Goal: Check status: Check status

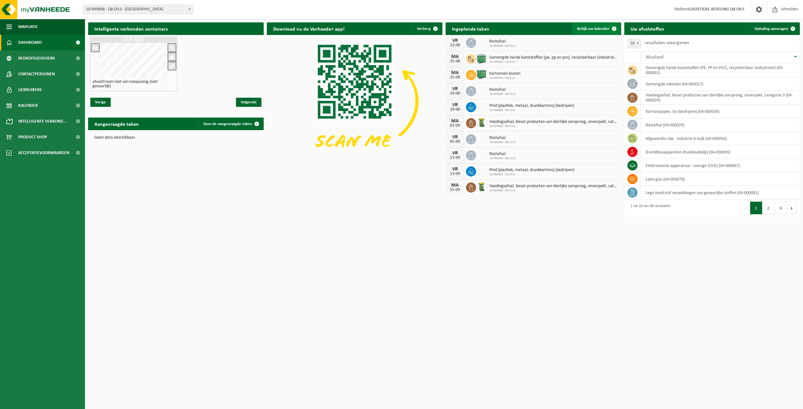
click at [594, 27] on span "Bekijk uw kalender" at bounding box center [593, 29] width 32 height 4
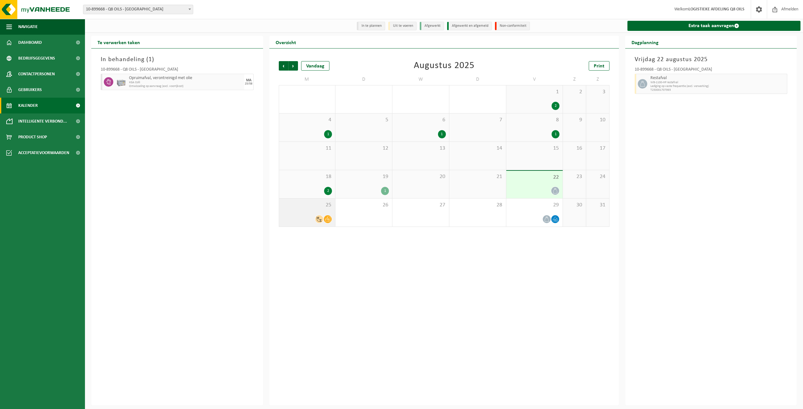
click at [328, 219] on icon at bounding box center [327, 218] width 5 height 5
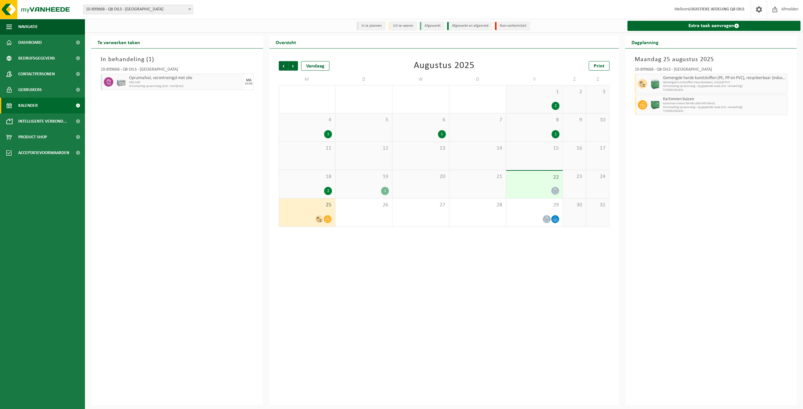
click at [644, 84] on icon at bounding box center [643, 84] width 6 height 6
click at [660, 84] on img at bounding box center [655, 84] width 9 height 10
click at [675, 98] on span "Kartonnen buizen" at bounding box center [724, 99] width 123 height 5
click at [328, 220] on icon at bounding box center [327, 218] width 5 height 5
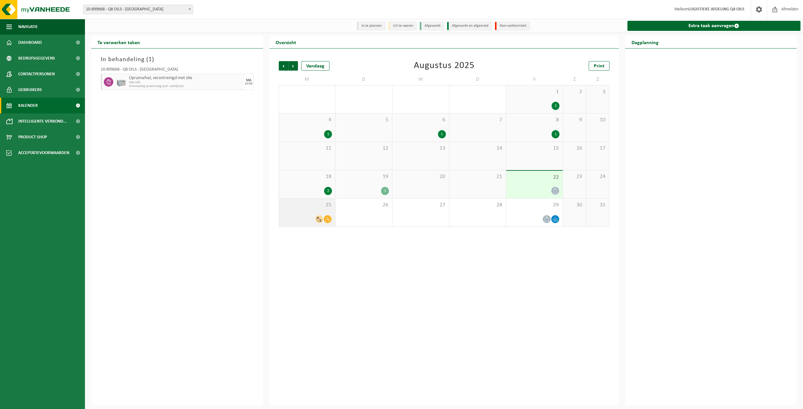
click at [323, 216] on div at bounding box center [307, 219] width 50 height 9
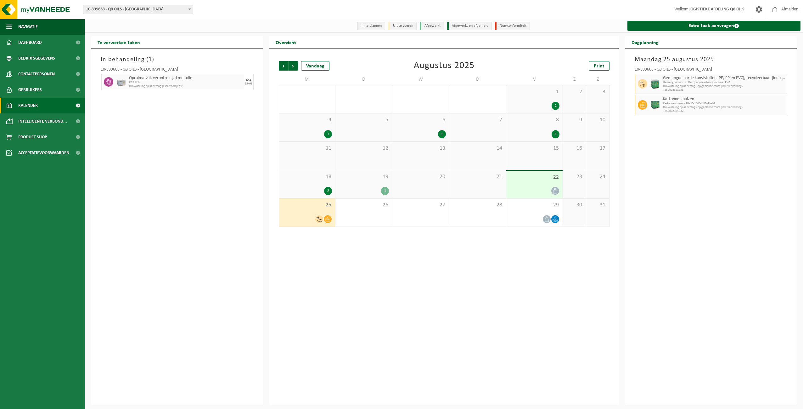
click at [671, 86] on span "Omwisseling op aanvraag - op geplande route (incl. verwerking)" at bounding box center [724, 86] width 123 height 4
drag, startPoint x: 671, startPoint y: 86, endPoint x: 648, endPoint y: 86, distance: 23.0
click at [648, 86] on div at bounding box center [642, 84] width 14 height 20
click at [647, 86] on div at bounding box center [642, 84] width 14 height 20
drag, startPoint x: 647, startPoint y: 86, endPoint x: 710, endPoint y: 83, distance: 62.7
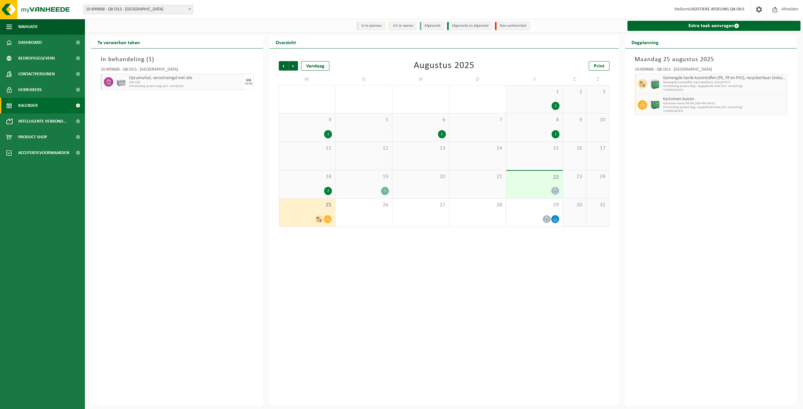
click at [710, 83] on span "Gemengde kunststoffen (recycleerbaar), inclusief PVC" at bounding box center [724, 83] width 123 height 4
drag, startPoint x: 664, startPoint y: 91, endPoint x: 693, endPoint y: 91, distance: 29.6
click at [693, 91] on span "T250002381831" at bounding box center [724, 90] width 123 height 4
copy span "T250002381831"
